Goal: Entertainment & Leisure: Consume media (video, audio)

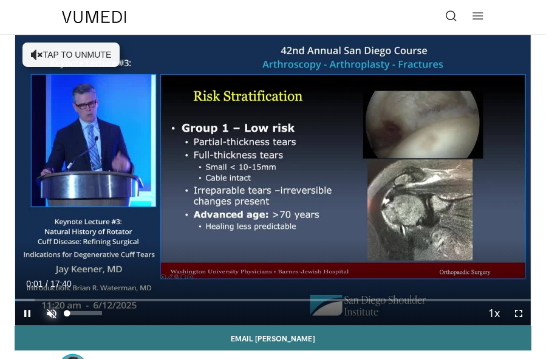
click at [50, 313] on span "Video Player" at bounding box center [51, 313] width 24 height 24
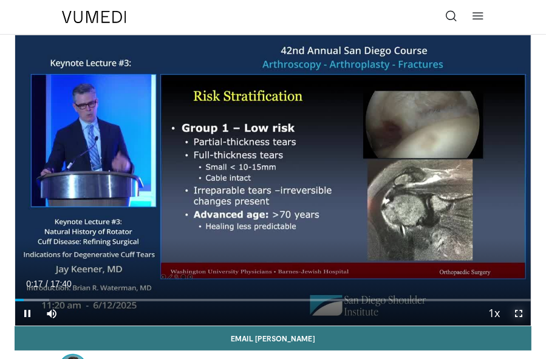
click at [523, 314] on span "Video Player" at bounding box center [518, 313] width 24 height 24
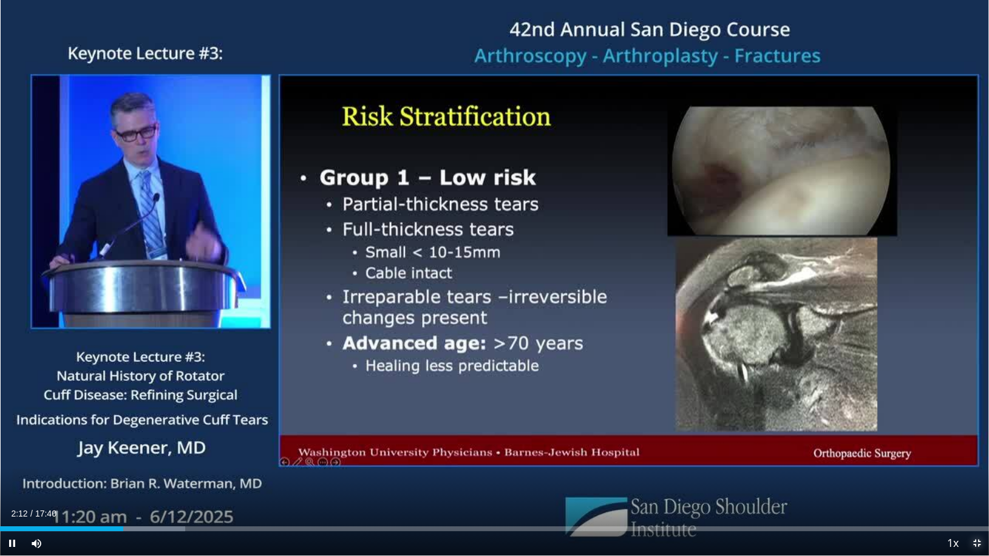
click at [554, 358] on span "Video Player" at bounding box center [976, 543] width 24 height 24
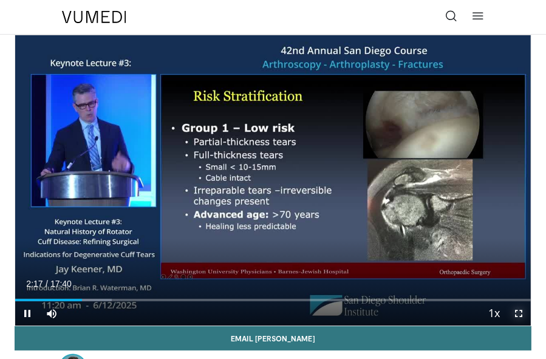
click at [513, 315] on span "Video Player" at bounding box center [518, 313] width 24 height 24
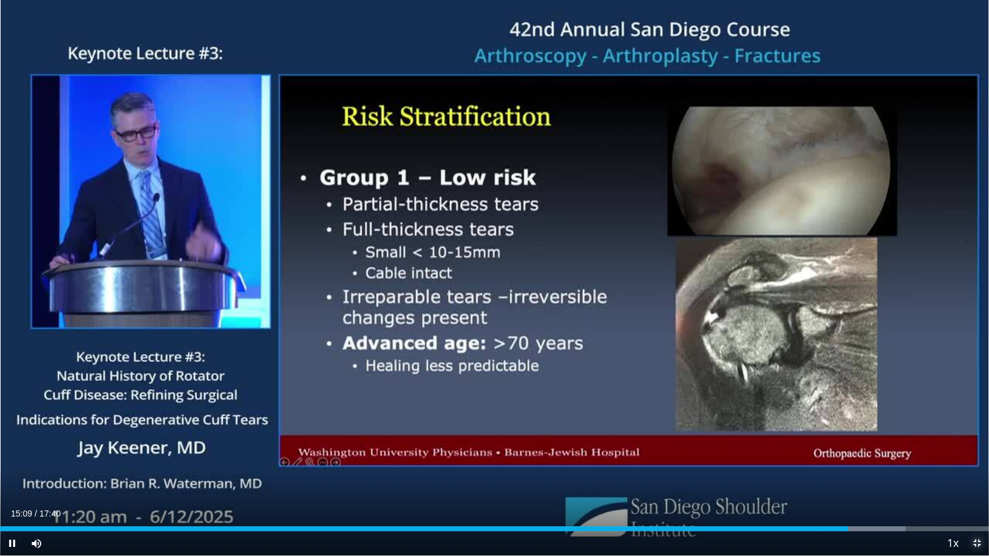
click at [554, 358] on span "Video Player" at bounding box center [976, 543] width 24 height 24
